Goal: Task Accomplishment & Management: Use online tool/utility

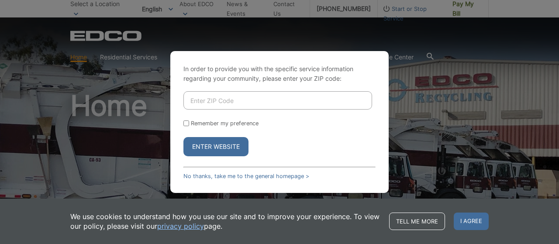
click at [218, 92] on input "Enter ZIP Code" at bounding box center [277, 100] width 189 height 18
type input "91902"
click at [187, 123] on input "Remember my preference" at bounding box center [186, 124] width 6 height 6
checkbox input "true"
click at [206, 152] on button "Enter Website" at bounding box center [215, 146] width 65 height 19
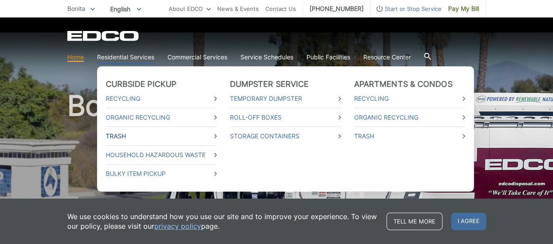
click at [122, 138] on link "Trash" at bounding box center [161, 136] width 111 height 10
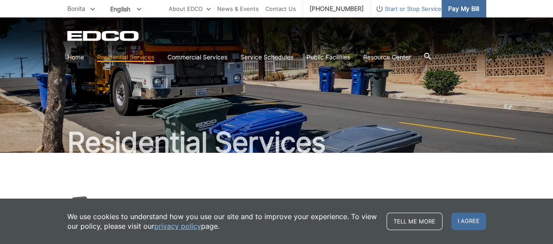
click at [462, 7] on span "Pay My Bill" at bounding box center [463, 9] width 31 height 10
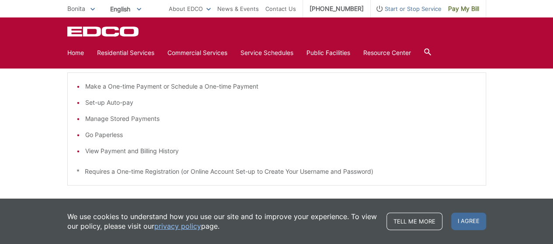
scroll to position [165, 0]
click at [473, 214] on span "I agree" at bounding box center [468, 221] width 35 height 17
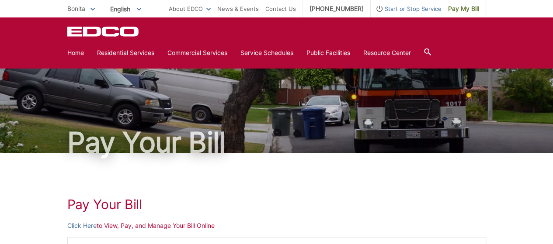
scroll to position [0, 0]
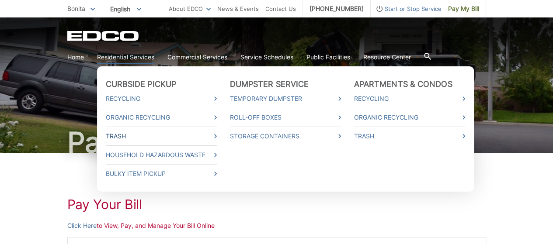
click at [200, 133] on link "Trash" at bounding box center [161, 136] width 111 height 10
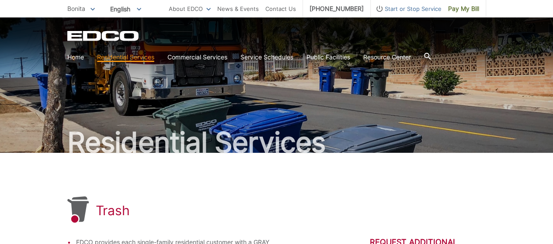
click at [93, 9] on icon at bounding box center [92, 9] width 4 height 3
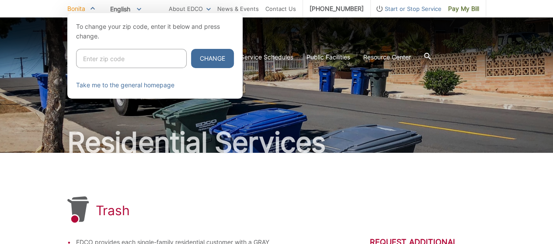
click at [46, 140] on div at bounding box center [276, 135] width 553 height 244
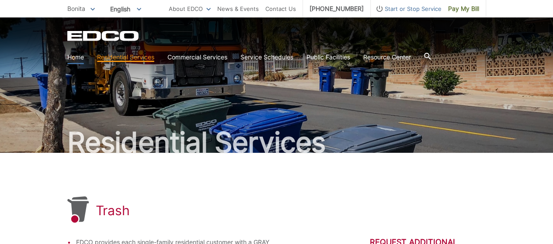
click at [77, 54] on link "Home" at bounding box center [75, 57] width 17 height 10
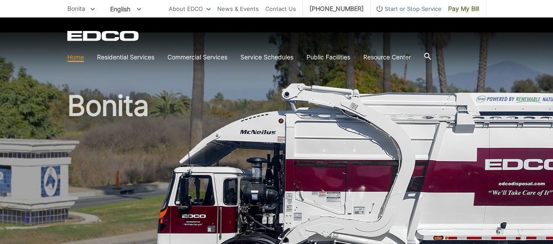
click at [130, 7] on span "English" at bounding box center [126, 9] width 44 height 14
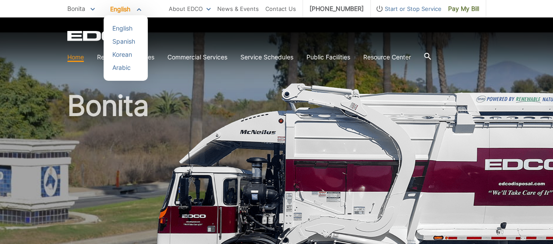
click at [163, 34] on div "EDCO Logo" at bounding box center [276, 36] width 419 height 10
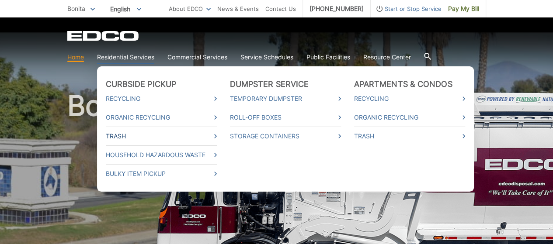
click at [213, 136] on link "Trash" at bounding box center [161, 136] width 111 height 10
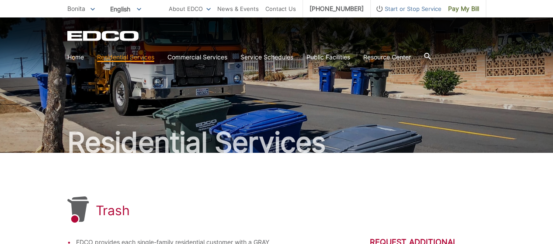
click at [98, 31] on icon "EDCO Logo" at bounding box center [103, 36] width 73 height 10
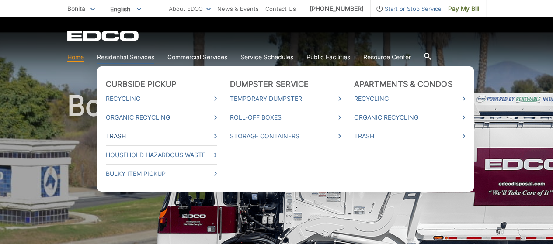
click at [121, 135] on link "Trash" at bounding box center [161, 136] width 111 height 10
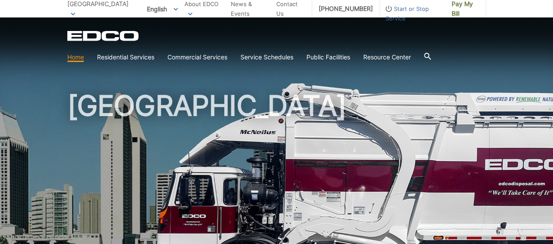
click at [406, 8] on span "Start or Stop Service" at bounding box center [412, 13] width 65 height 19
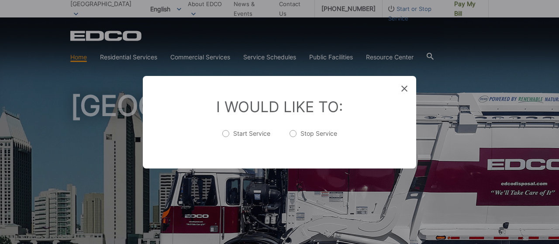
click at [366, 40] on div "Entry Status None In Progress Completed None None In Progress Completed I Would…" at bounding box center [279, 122] width 559 height 244
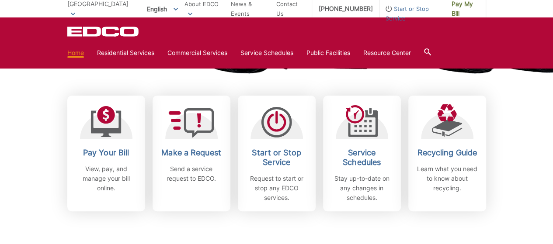
scroll to position [228, 0]
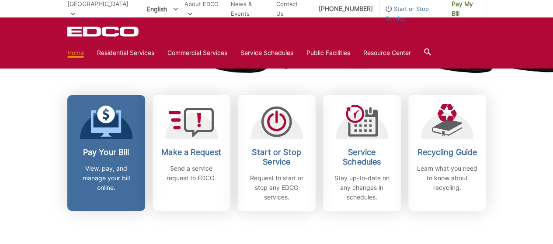
click at [95, 153] on h2 "Pay Your Bill" at bounding box center [106, 153] width 65 height 10
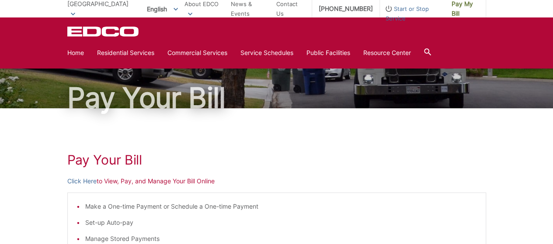
scroll to position [44, 0]
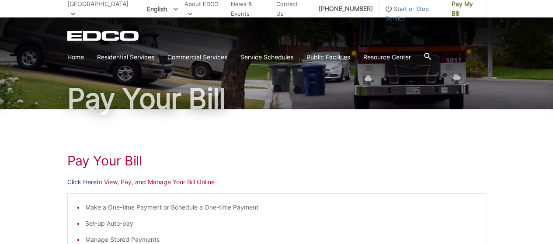
click at [80, 179] on link "Click Here" at bounding box center [81, 182] width 29 height 10
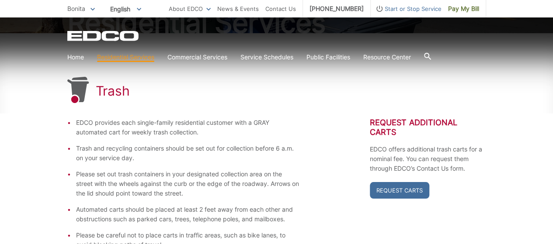
scroll to position [121, 0]
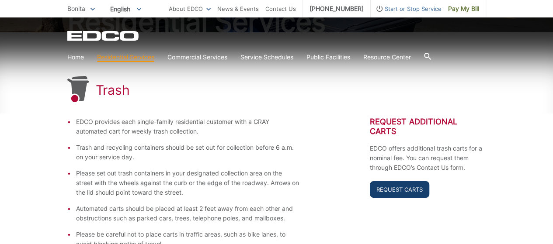
click at [407, 181] on link "Request Carts" at bounding box center [399, 189] width 59 height 17
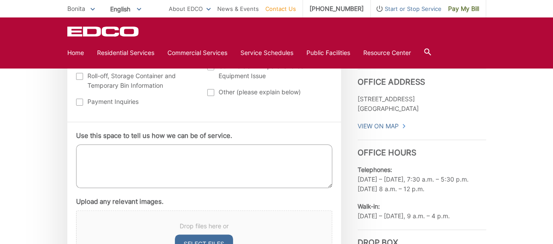
scroll to position [446, 0]
click at [194, 201] on li "Upload any relevant images. Drop files here or Select files Accepted file types…" at bounding box center [204, 239] width 256 height 84
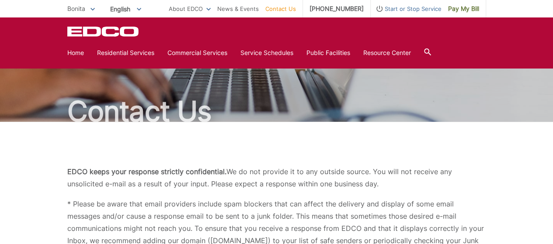
scroll to position [0, 0]
